Goal: Information Seeking & Learning: Learn about a topic

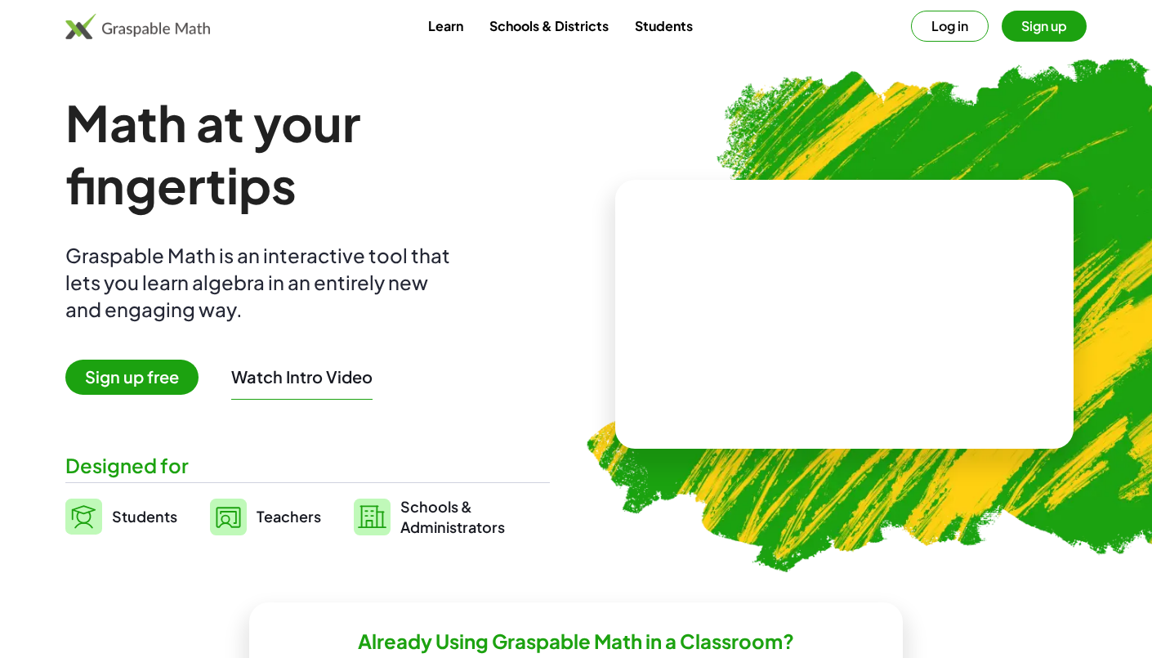
click at [114, 369] on span "Sign up free" at bounding box center [131, 377] width 133 height 35
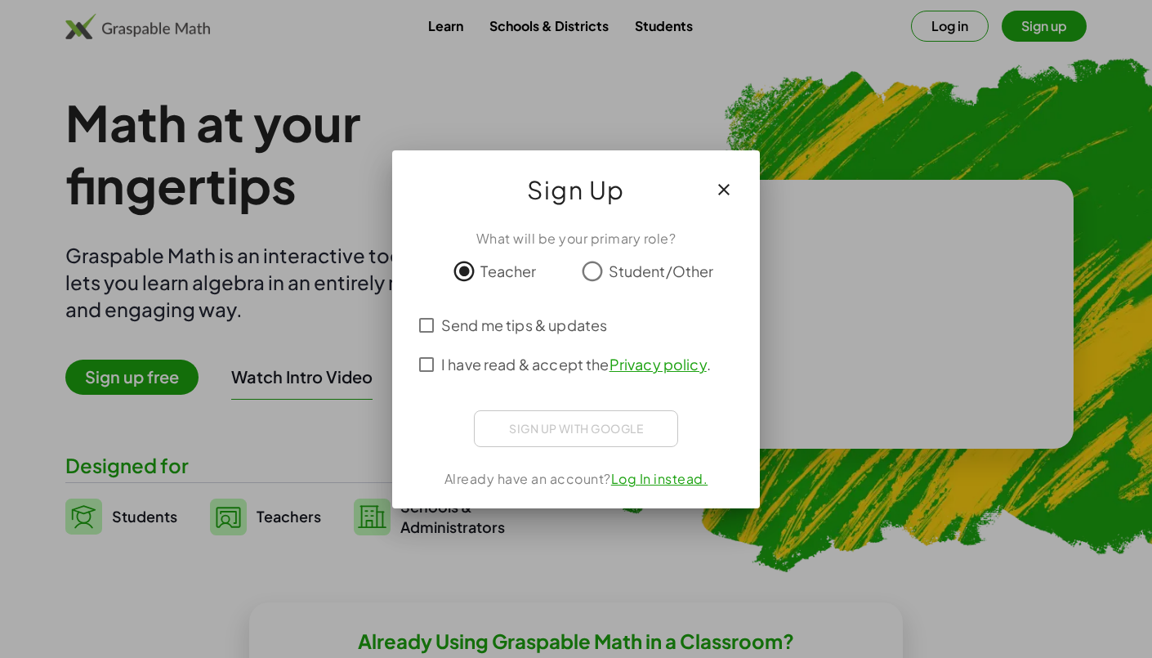
click at [507, 370] on span "I have read & accept the Privacy policy ." at bounding box center [576, 364] width 270 height 22
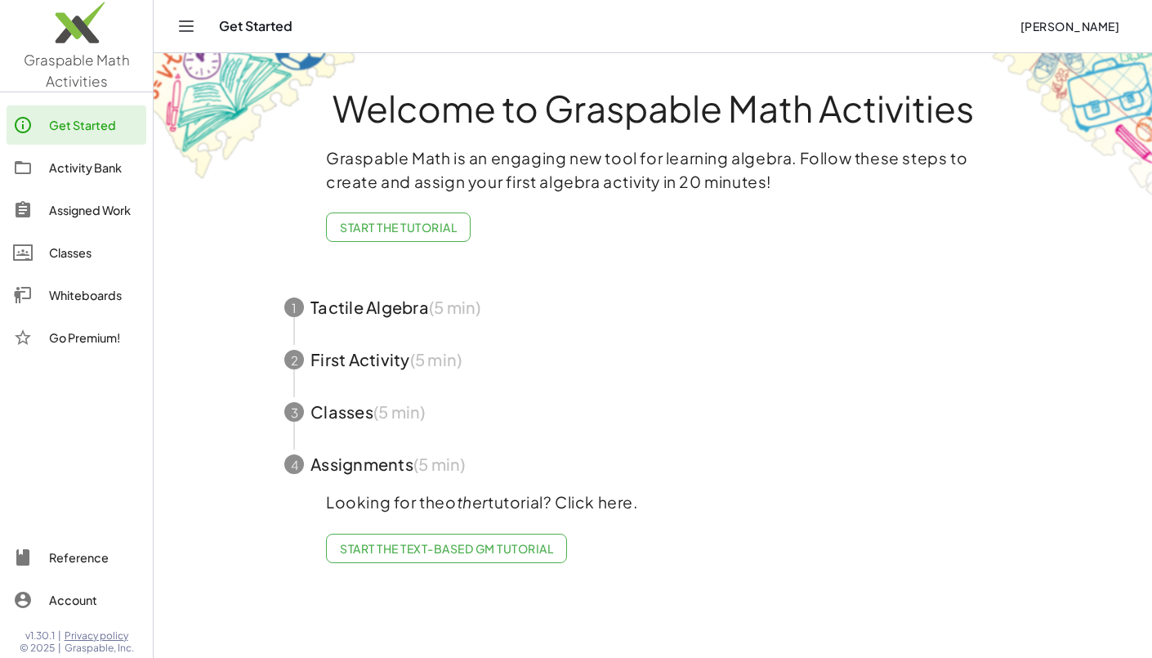
click at [92, 159] on div "Activity Bank" at bounding box center [94, 168] width 91 height 20
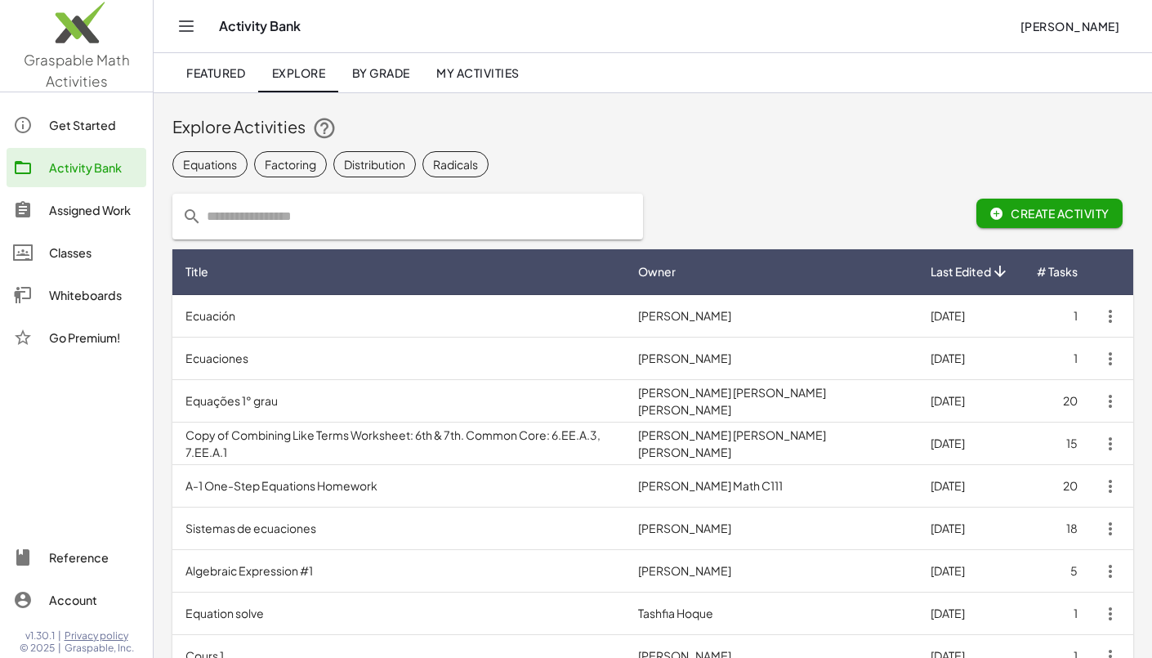
click at [105, 248] on div "Classes" at bounding box center [94, 253] width 91 height 20
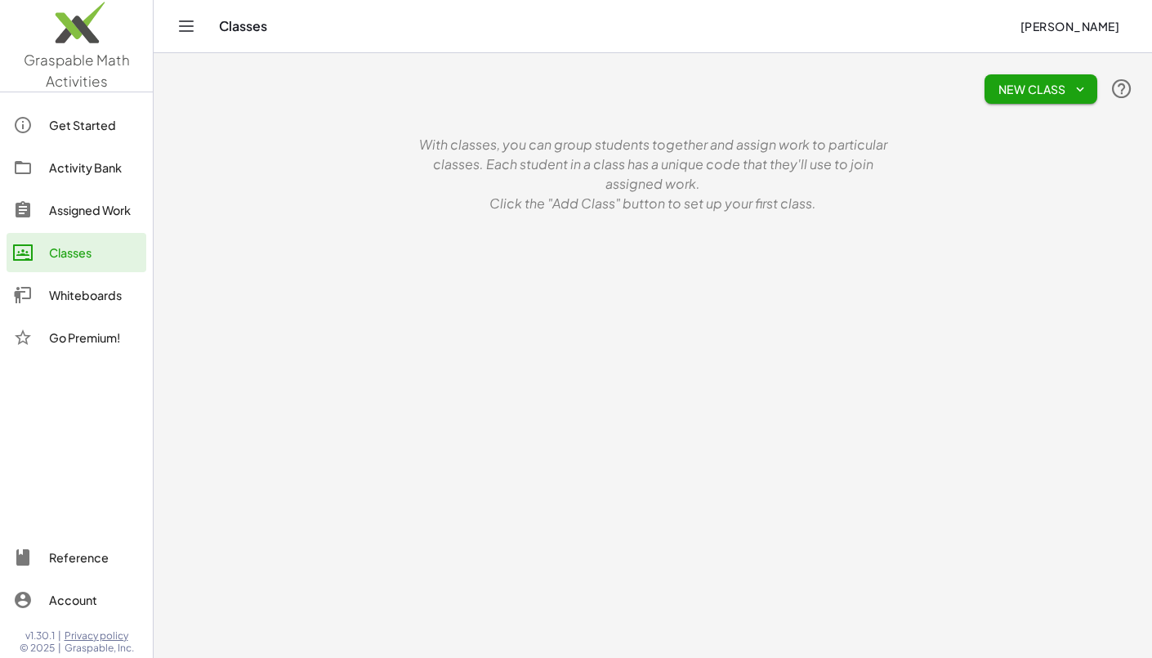
click at [105, 145] on div "Get Started Activity Bank Assigned Work Classes Whiteboards Go Premium!" at bounding box center [76, 233] width 153 height 268
click at [102, 158] on div "Activity Bank" at bounding box center [94, 168] width 91 height 20
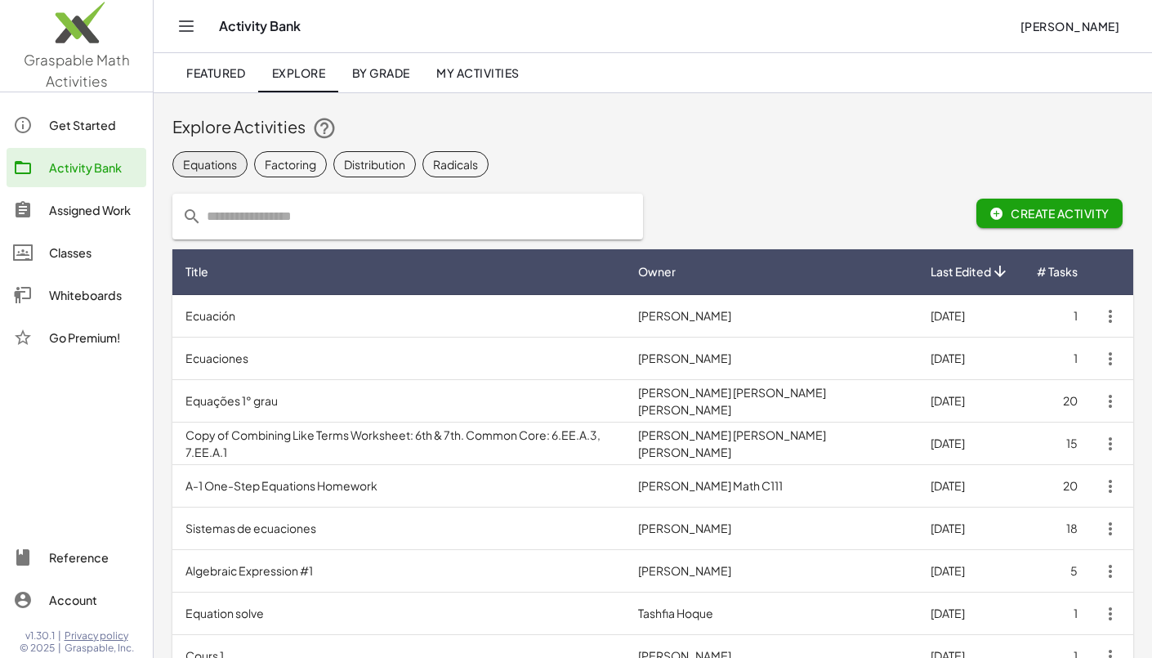
click at [208, 168] on div "Equations" at bounding box center [210, 163] width 54 height 17
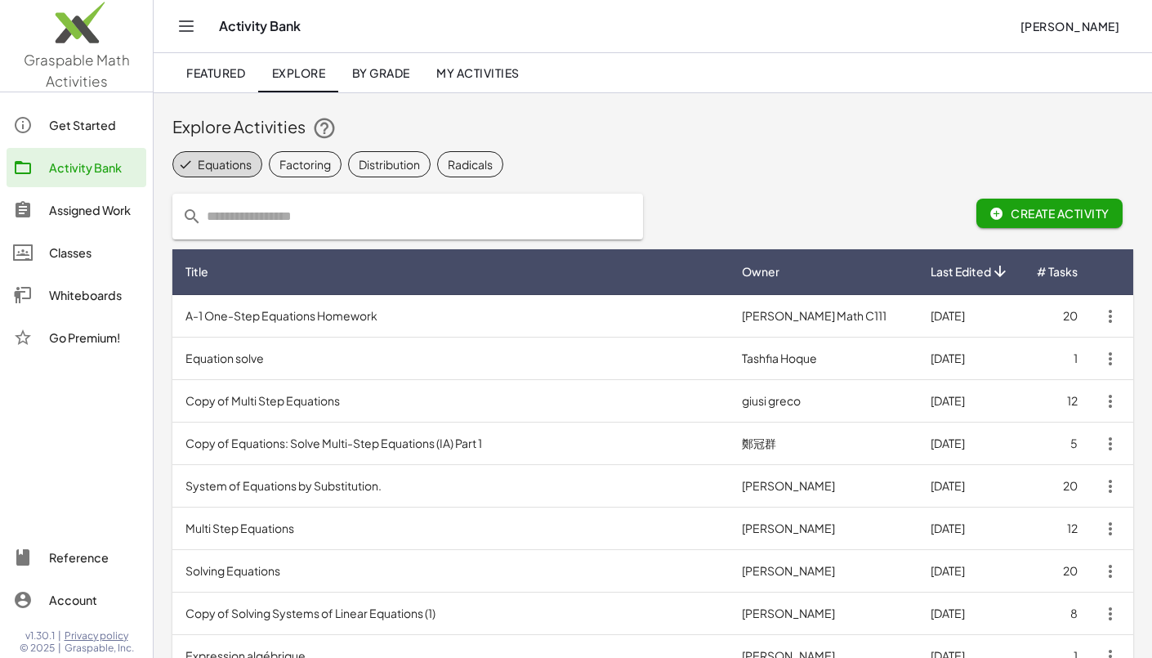
click at [365, 73] on span "By Grade" at bounding box center [380, 72] width 58 height 15
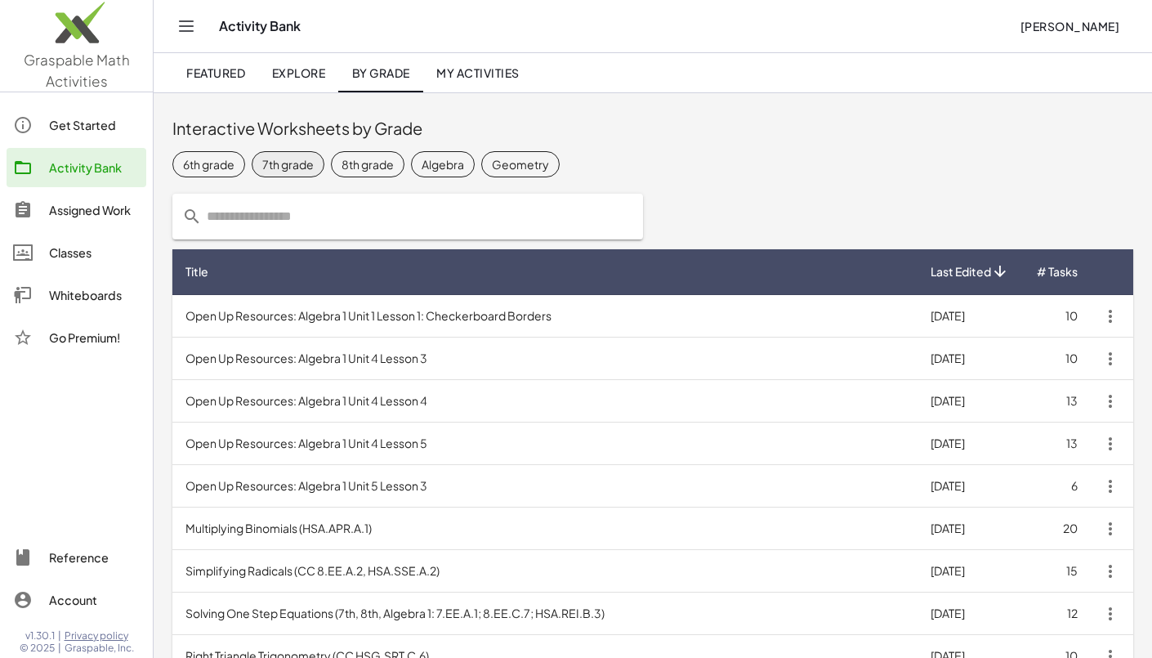
click at [306, 166] on div "7th grade" at bounding box center [287, 163] width 51 height 17
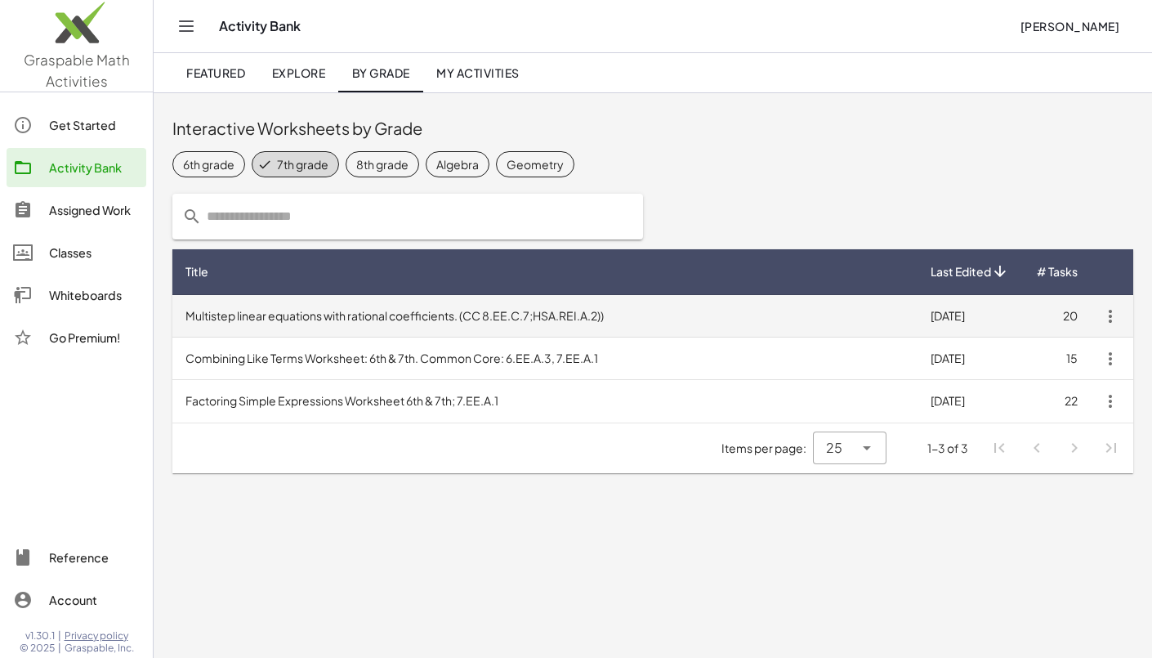
click at [408, 308] on td "Multistep linear equations with rational coefficients. (CC 8.EE.C.7;HSA.REI.A.2…" at bounding box center [544, 316] width 745 height 43
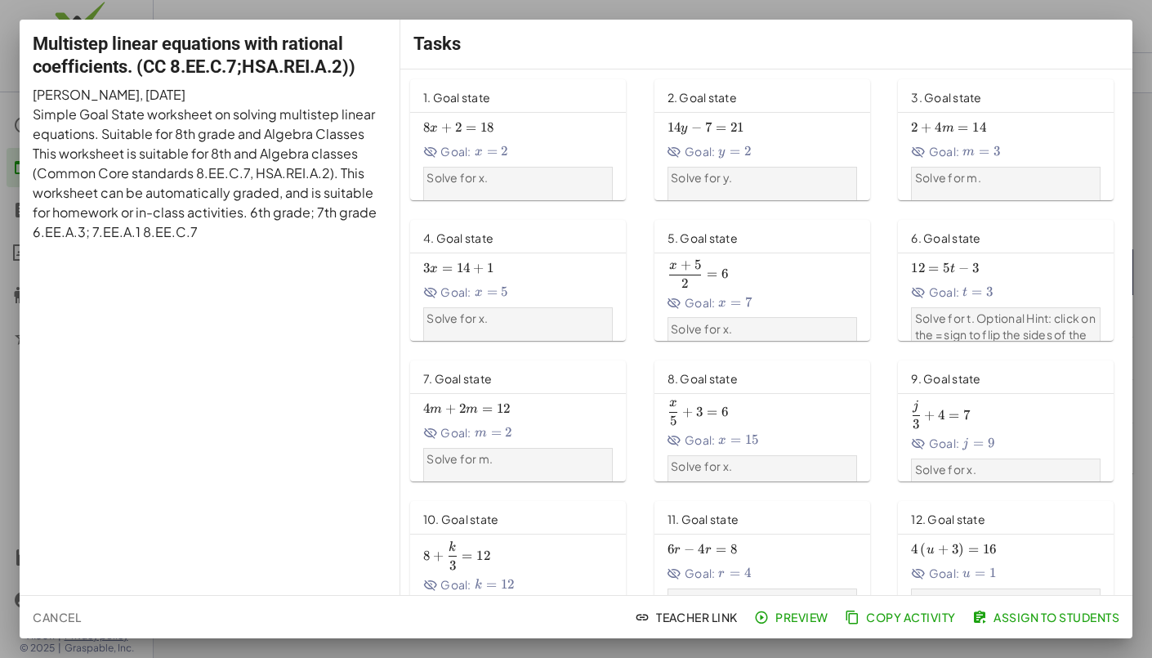
click at [535, 138] on div "8 x + 2 = 18 8x+2=18 8 x + 2 = 18 Goal: x = 2 x=2 x = 2" at bounding box center [518, 138] width 190 height 45
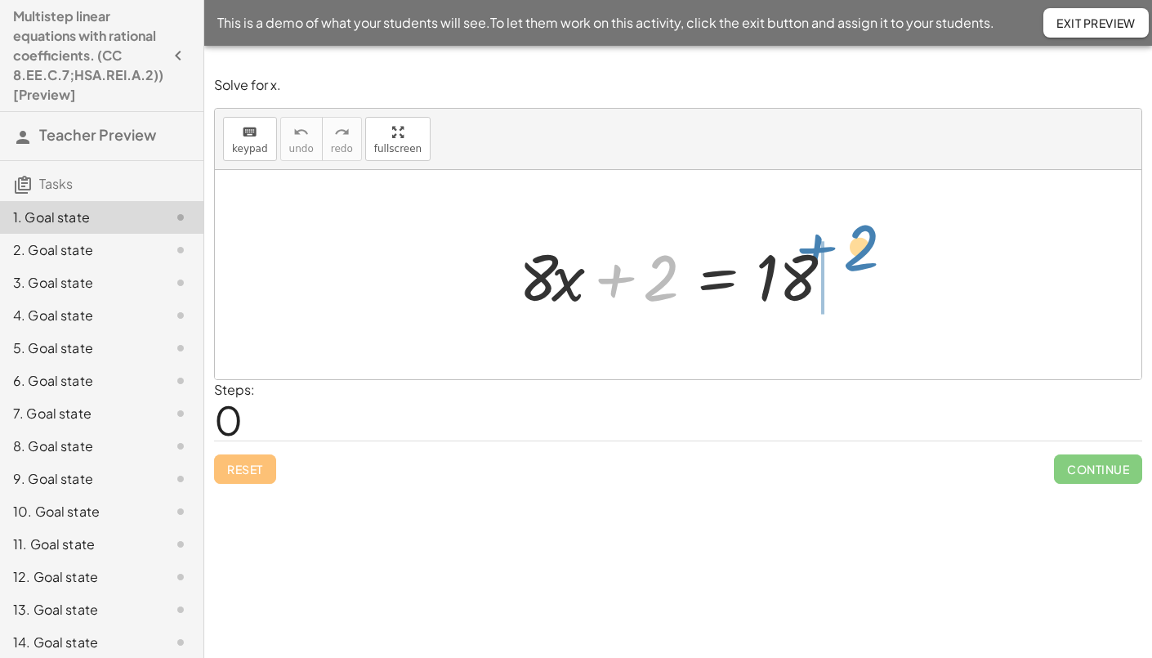
drag, startPoint x: 624, startPoint y: 279, endPoint x: 826, endPoint y: 248, distance: 204.1
click at [826, 248] on div at bounding box center [684, 275] width 347 height 84
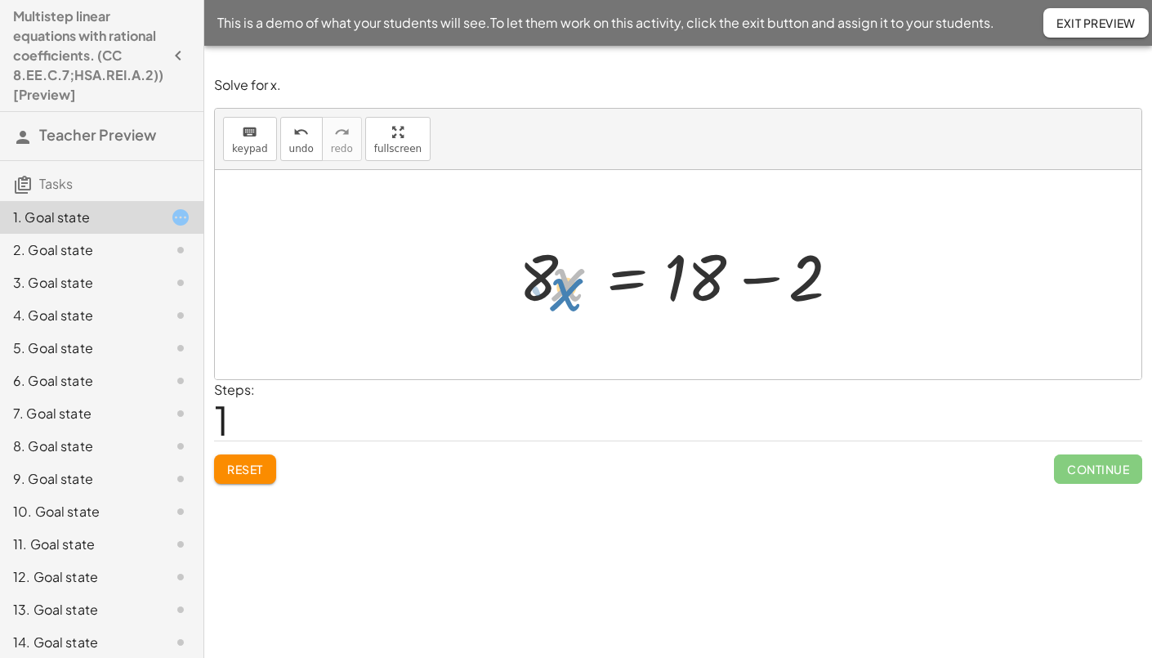
drag, startPoint x: 570, startPoint y: 275, endPoint x: 540, endPoint y: 280, distance: 29.7
click at [540, 280] on div at bounding box center [684, 275] width 347 height 84
drag, startPoint x: 536, startPoint y: 273, endPoint x: 821, endPoint y: 290, distance: 284.9
click at [821, 290] on div at bounding box center [684, 275] width 347 height 84
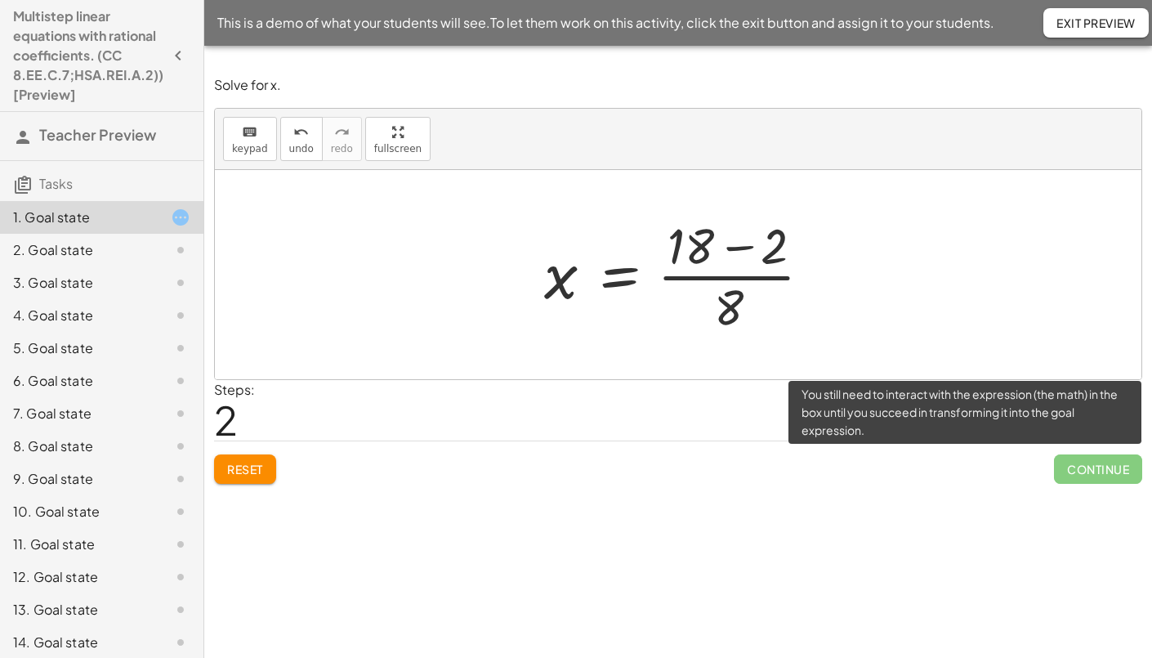
click at [1067, 455] on span "Continue" at bounding box center [1098, 468] width 88 height 29
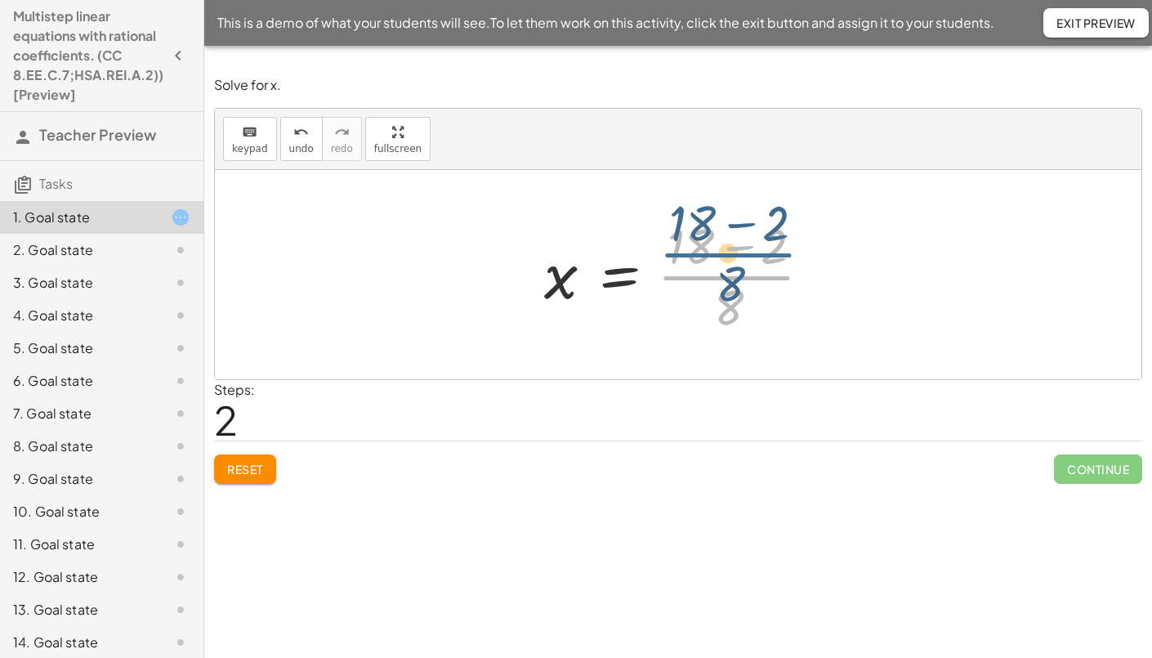
drag, startPoint x: 745, startPoint y: 290, endPoint x: 745, endPoint y: 279, distance: 11.5
click at [745, 279] on div at bounding box center [684, 275] width 297 height 126
drag, startPoint x: 725, startPoint y: 313, endPoint x: 772, endPoint y: 253, distance: 75.7
click at [772, 253] on div at bounding box center [684, 275] width 297 height 126
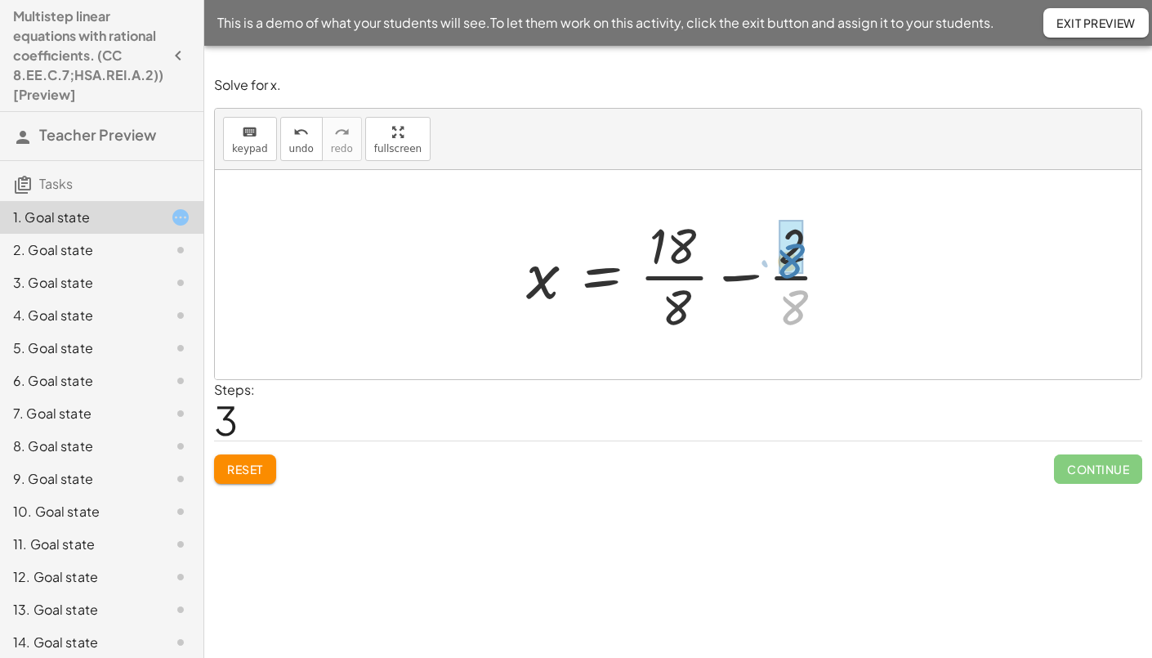
drag, startPoint x: 794, startPoint y: 310, endPoint x: 791, endPoint y: 263, distance: 46.7
drag, startPoint x: 791, startPoint y: 313, endPoint x: 790, endPoint y: 265, distance: 48.2
click at [790, 265] on div at bounding box center [684, 275] width 333 height 126
drag, startPoint x: 682, startPoint y: 298, endPoint x: 673, endPoint y: 245, distance: 54.0
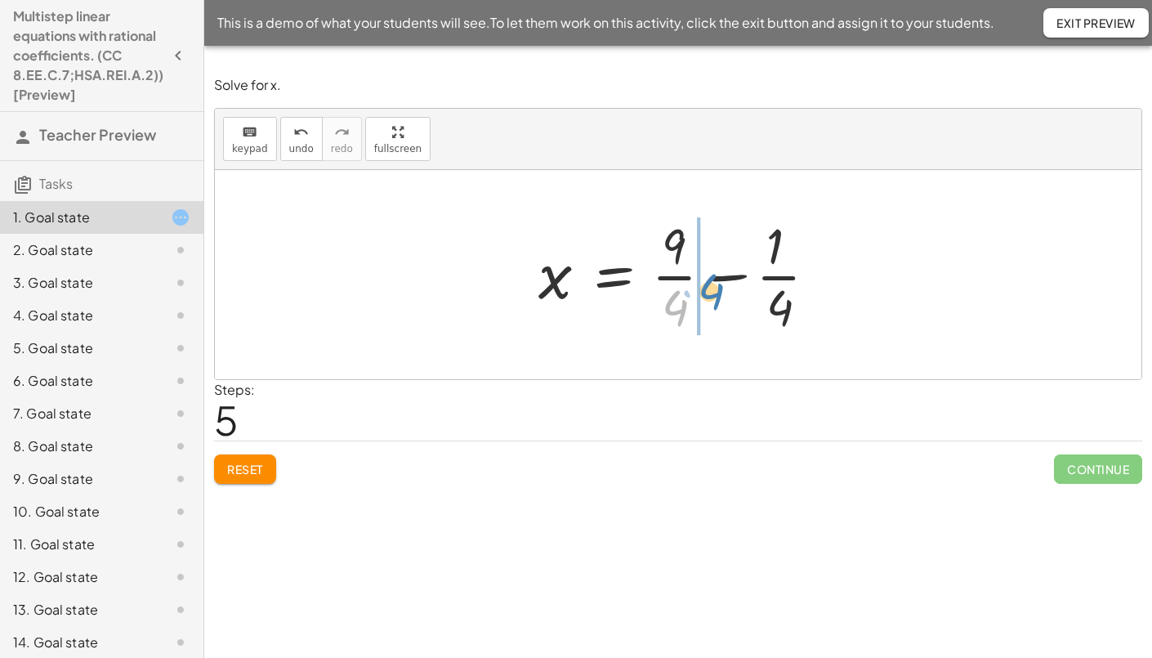
drag, startPoint x: 677, startPoint y: 302, endPoint x: 712, endPoint y: 286, distance: 38.8
click at [712, 286] on div at bounding box center [684, 275] width 308 height 126
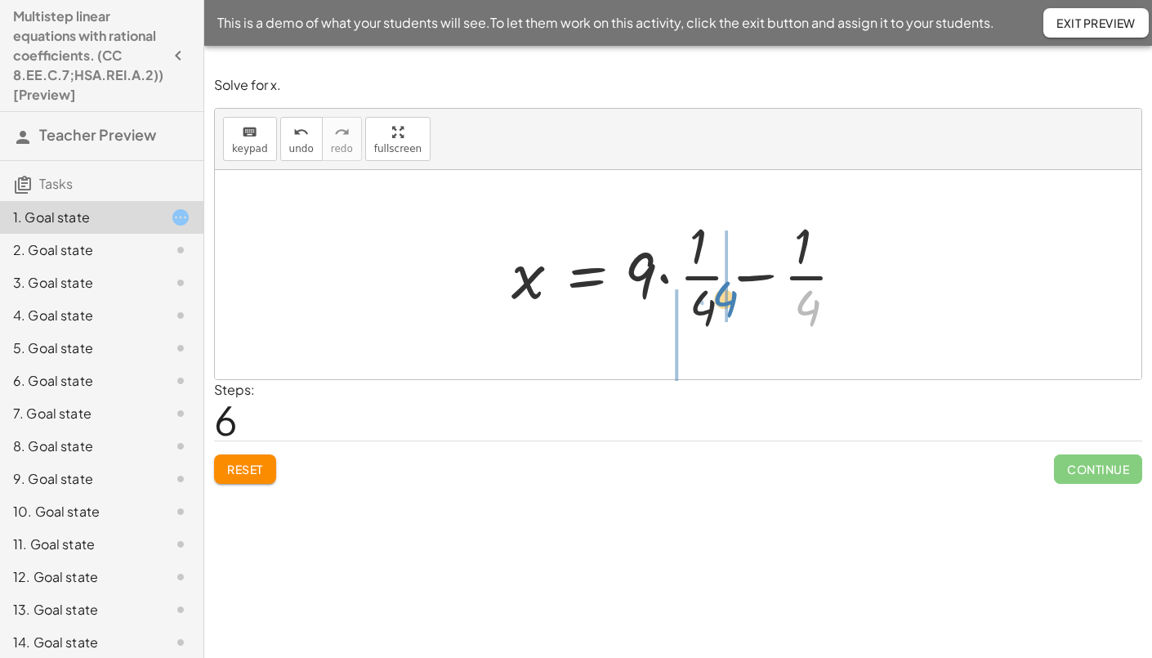
drag, startPoint x: 802, startPoint y: 298, endPoint x: 719, endPoint y: 289, distance: 83.0
click at [719, 289] on div at bounding box center [684, 275] width 363 height 126
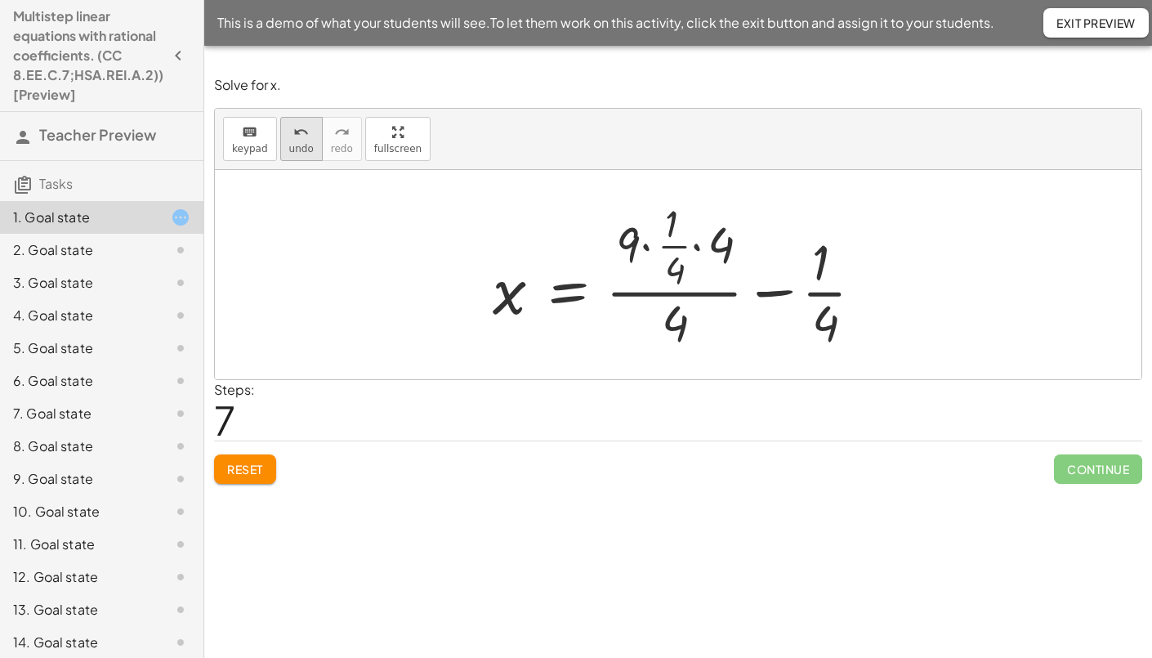
click at [306, 143] on button "undo undo" at bounding box center [301, 139] width 43 height 44
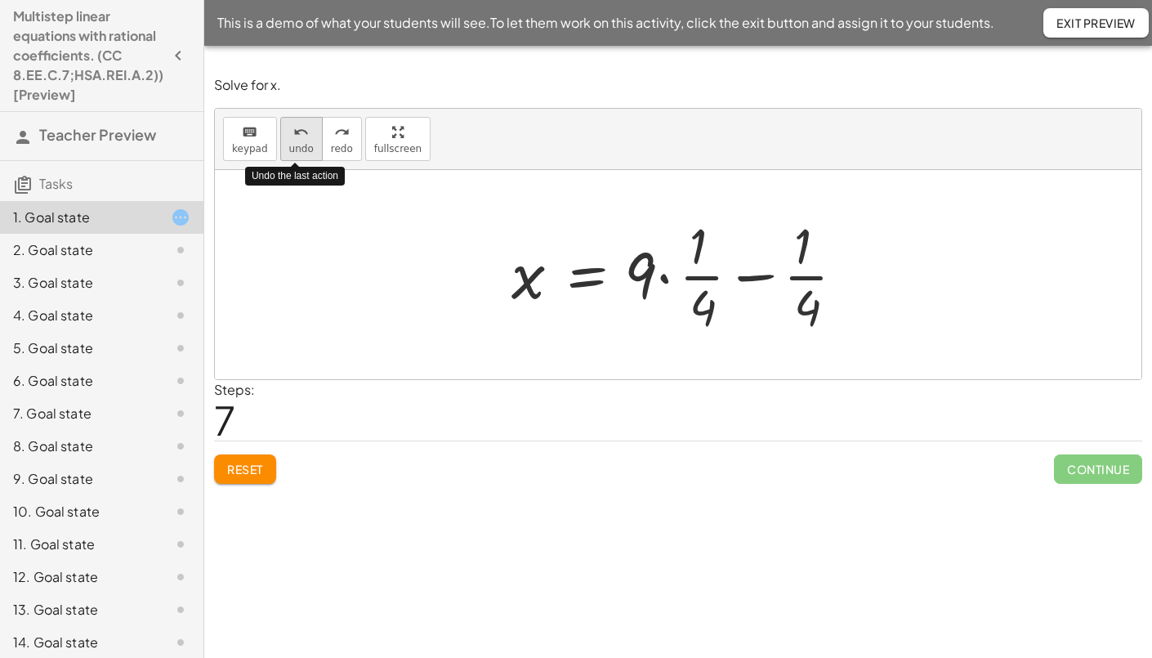
click at [306, 143] on button "undo undo" at bounding box center [301, 139] width 43 height 44
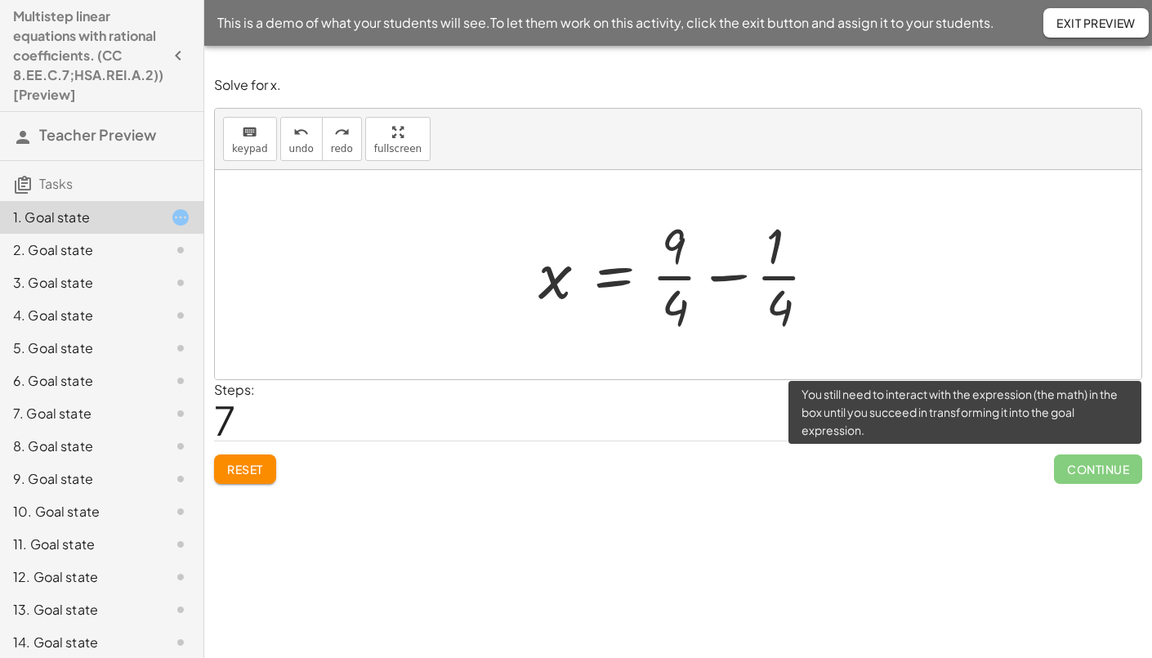
click at [1074, 460] on span "Continue" at bounding box center [1098, 468] width 88 height 29
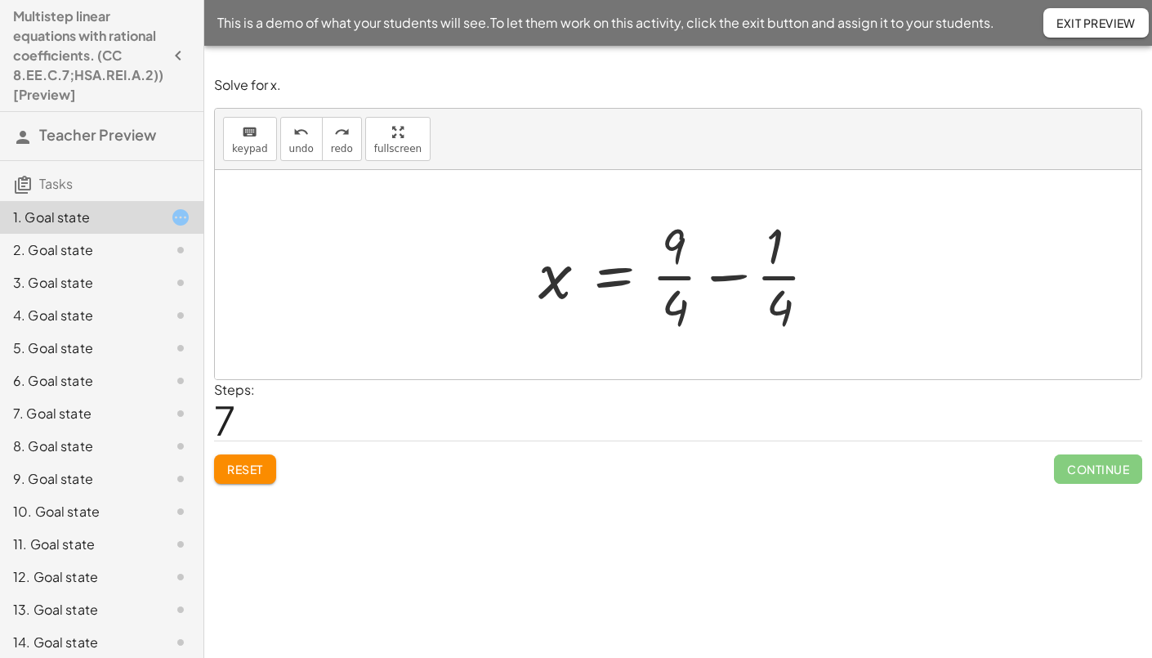
click at [815, 318] on div at bounding box center [684, 275] width 308 height 126
click at [685, 272] on div at bounding box center [684, 275] width 308 height 126
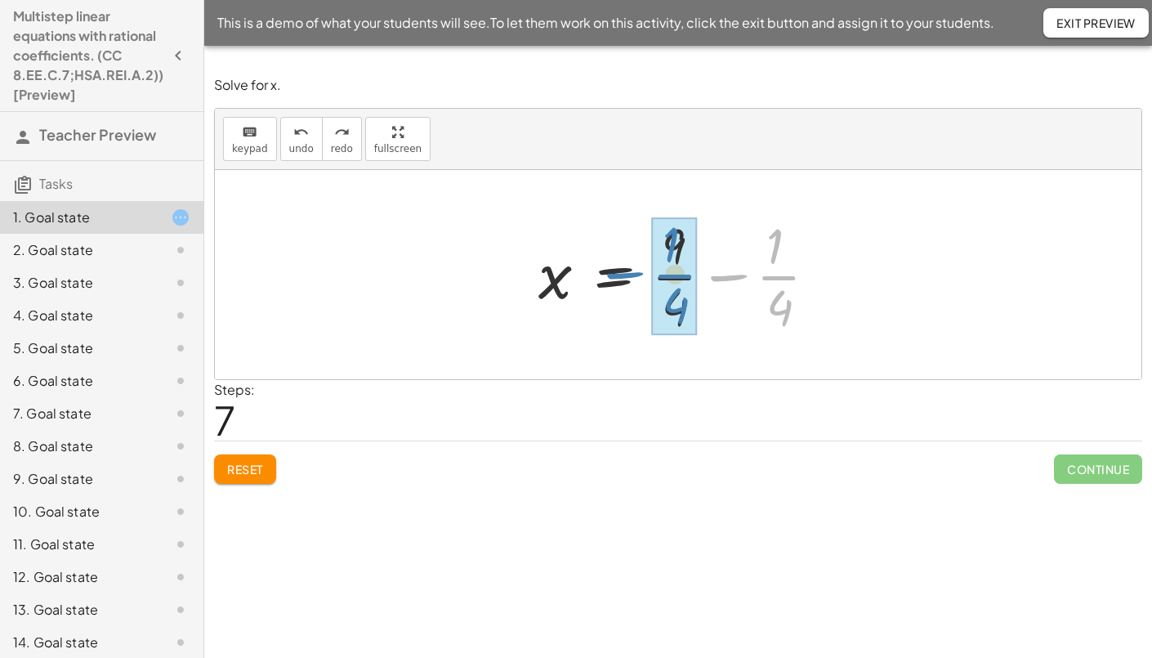
drag, startPoint x: 784, startPoint y: 275, endPoint x: 678, endPoint y: 275, distance: 106.3
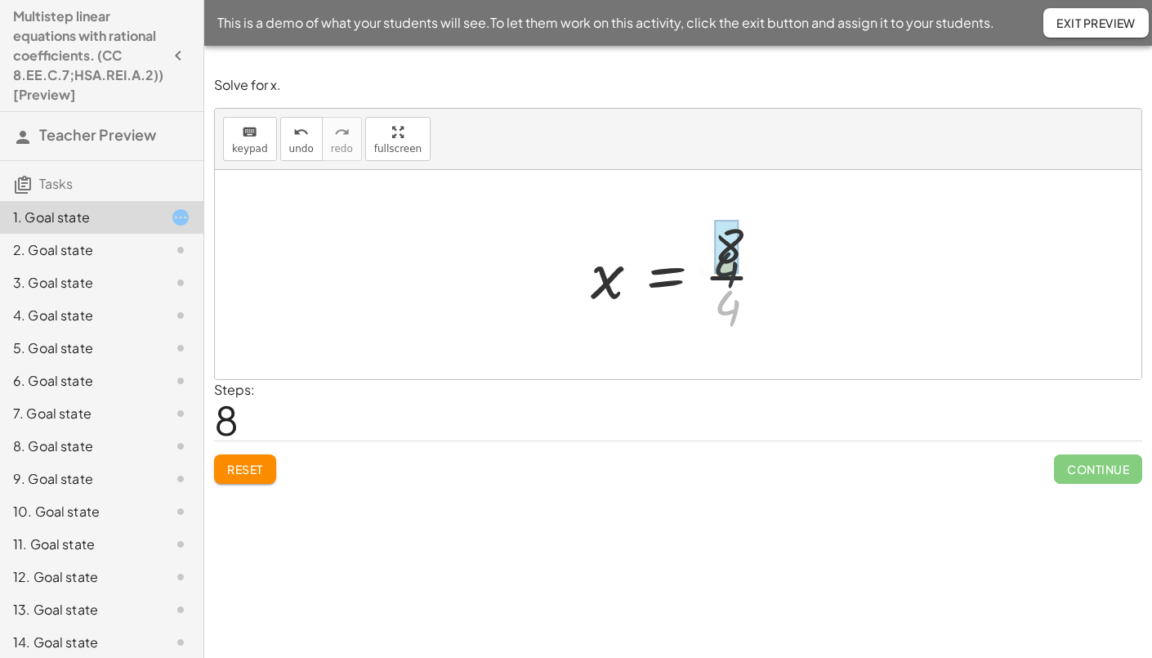
drag, startPoint x: 735, startPoint y: 302, endPoint x: 731, endPoint y: 248, distance: 54.1
